Goal: Entertainment & Leisure: Consume media (video, audio)

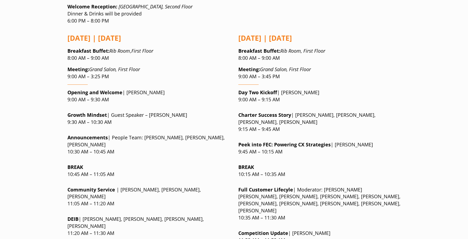
scroll to position [460, 0]
